Goal: Task Accomplishment & Management: Use online tool/utility

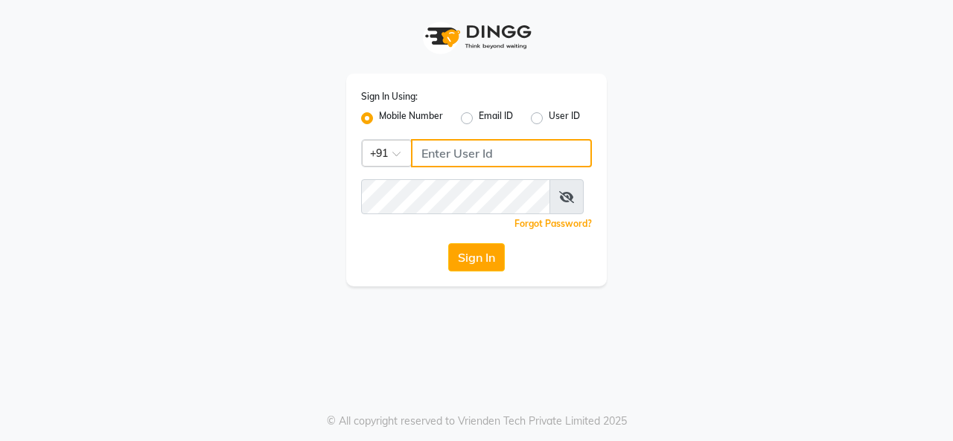
click at [493, 167] on input "Username" at bounding box center [501, 153] width 181 height 28
type input "9880341995"
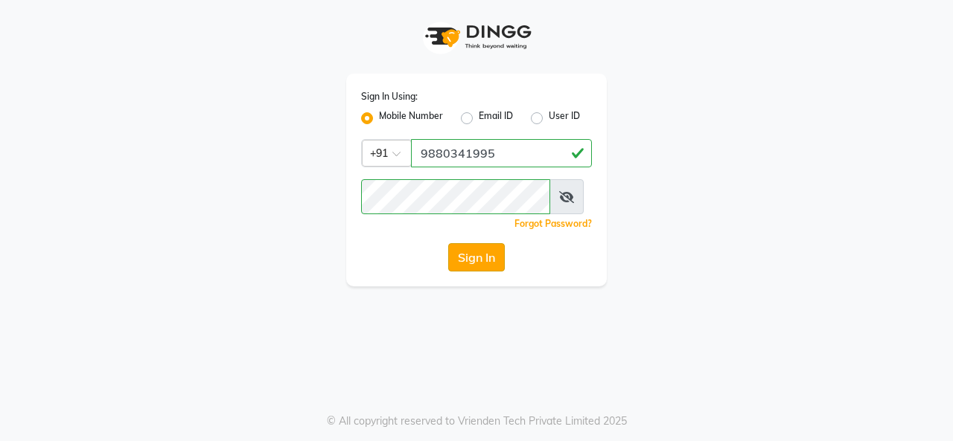
click at [461, 272] on button "Sign In" at bounding box center [476, 257] width 57 height 28
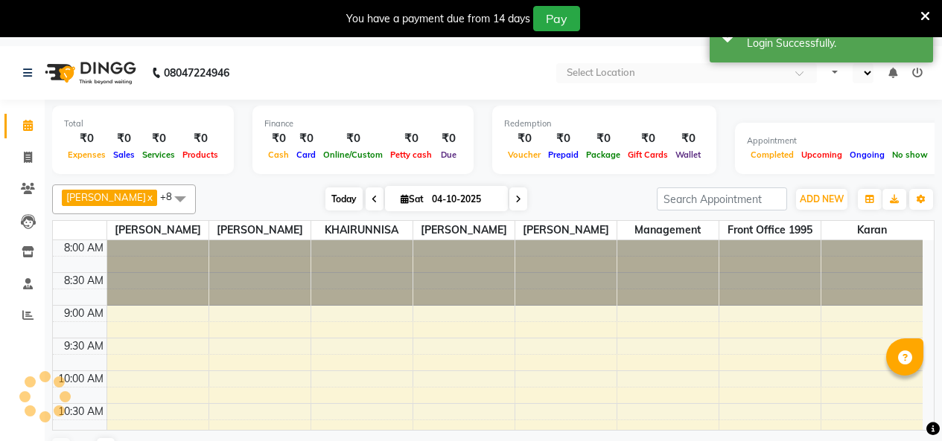
select select "en"
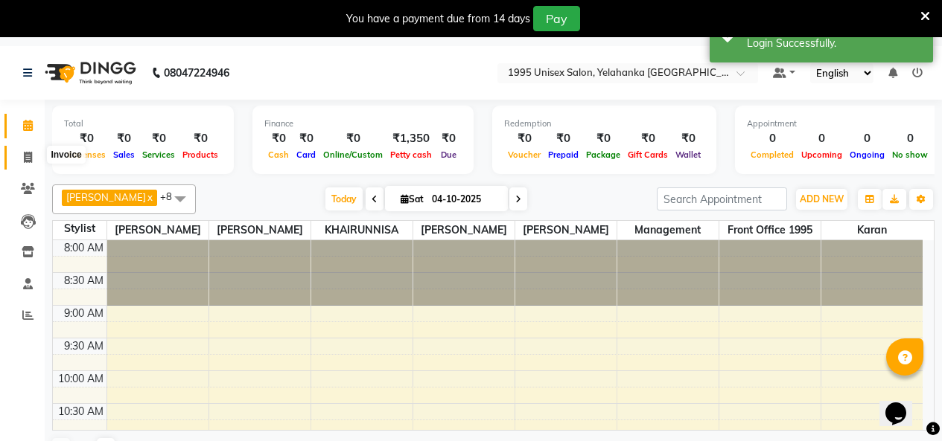
click at [25, 156] on icon at bounding box center [28, 157] width 8 height 11
select select "service"
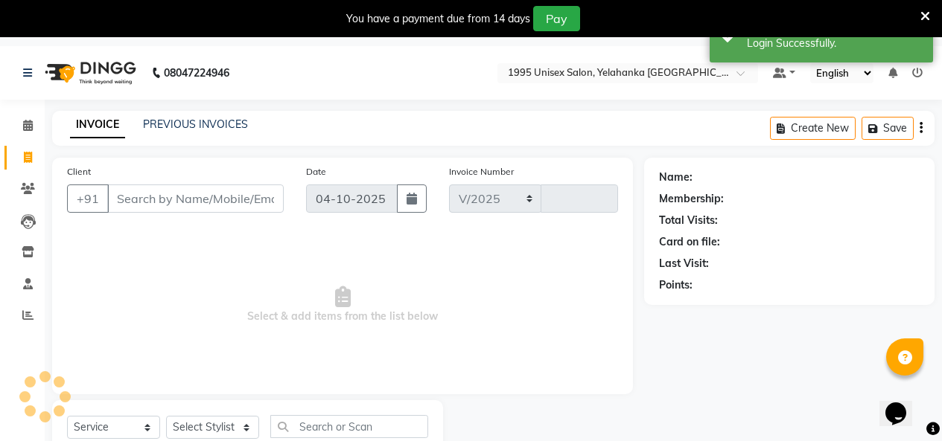
select select "8994"
type input "0015"
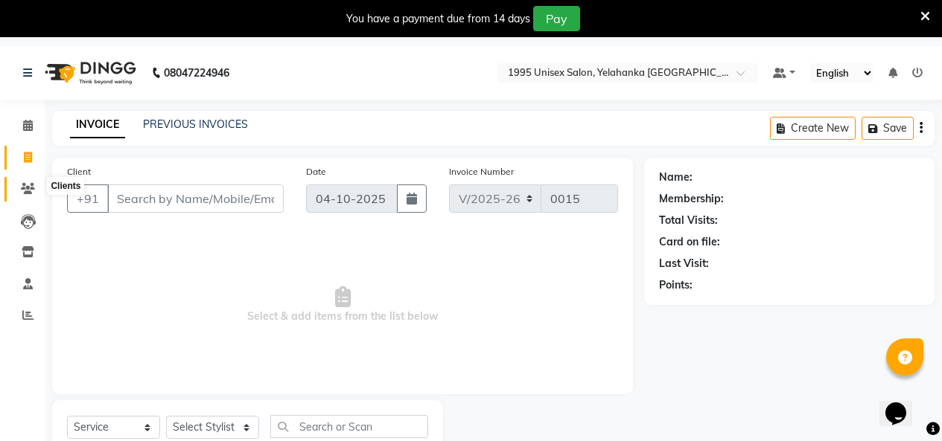
click at [27, 190] on icon at bounding box center [28, 188] width 14 height 11
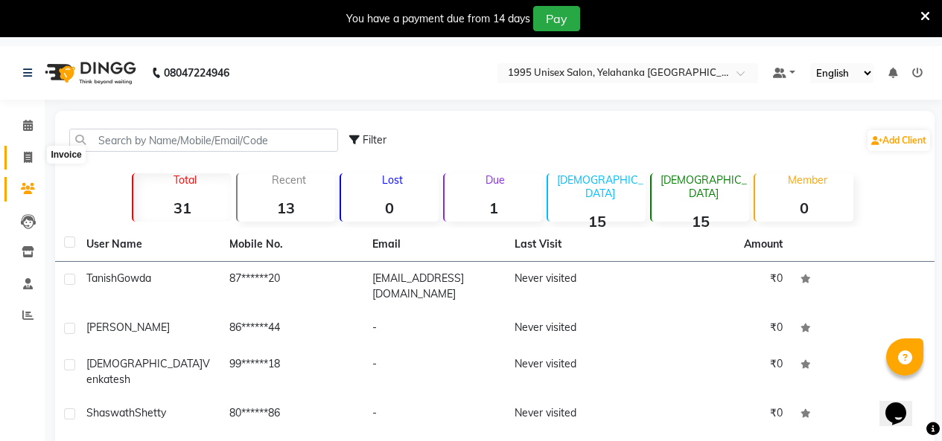
click at [27, 164] on span at bounding box center [28, 158] width 26 height 17
select select "service"
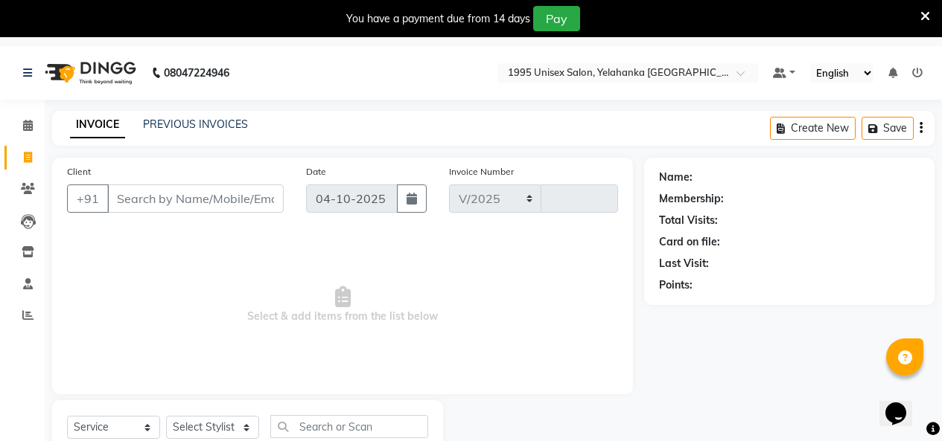
select select "8994"
type input "0015"
